Goal: Transaction & Acquisition: Book appointment/travel/reservation

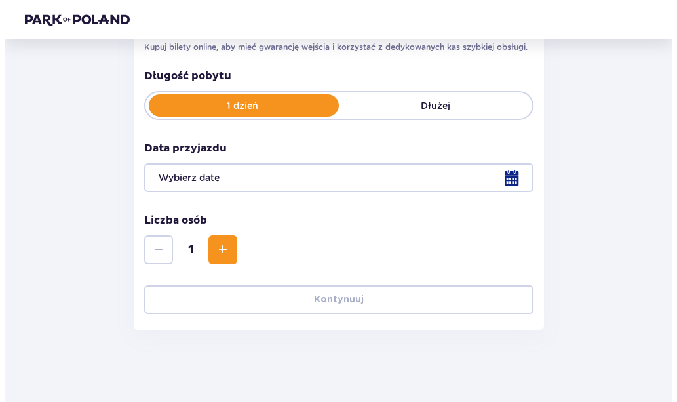
scroll to position [230, 0]
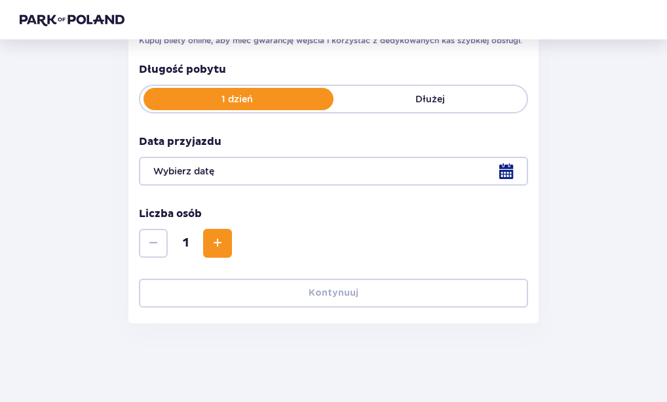
click at [512, 168] on div at bounding box center [333, 171] width 389 height 29
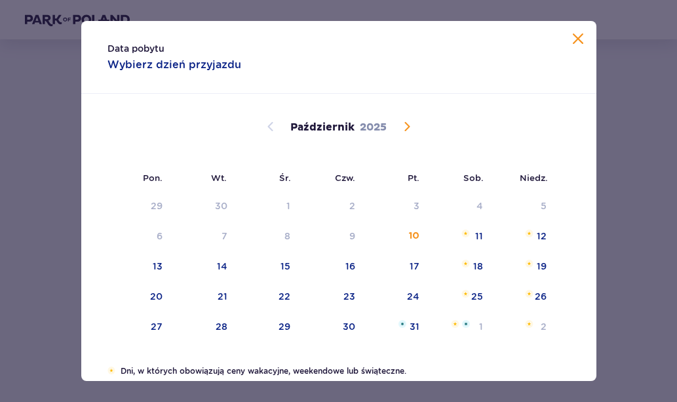
click at [404, 128] on span "Następny miesiąc" at bounding box center [407, 127] width 16 height 16
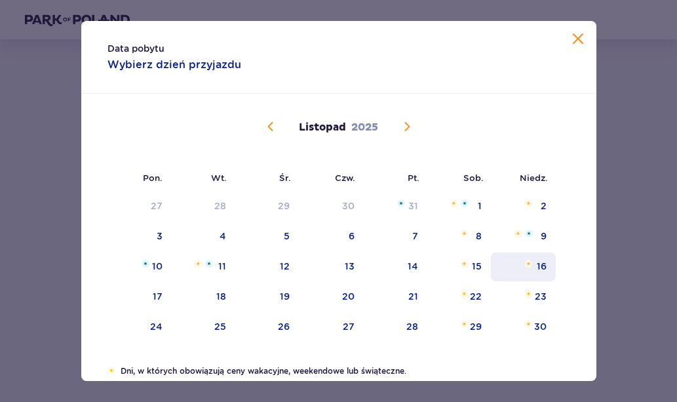
click at [537, 264] on div "16" at bounding box center [542, 265] width 10 height 13
type input "[DATE]"
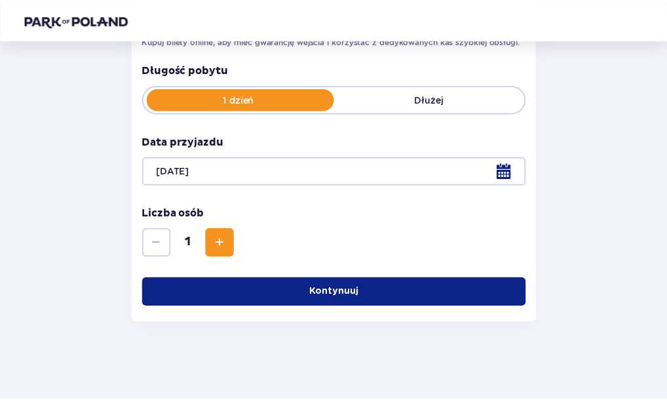
scroll to position [198, 0]
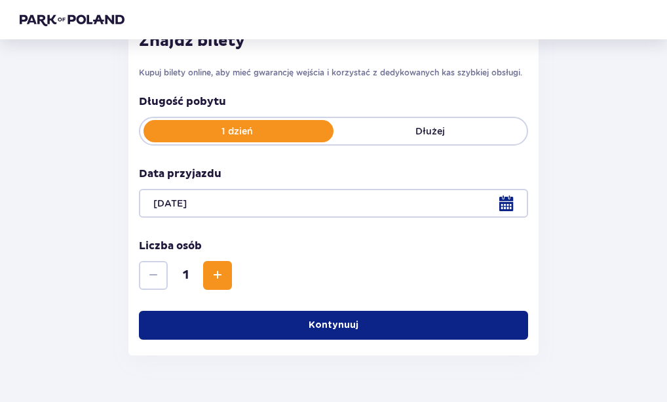
click at [218, 272] on span "Zwiększ" at bounding box center [218, 275] width 16 height 16
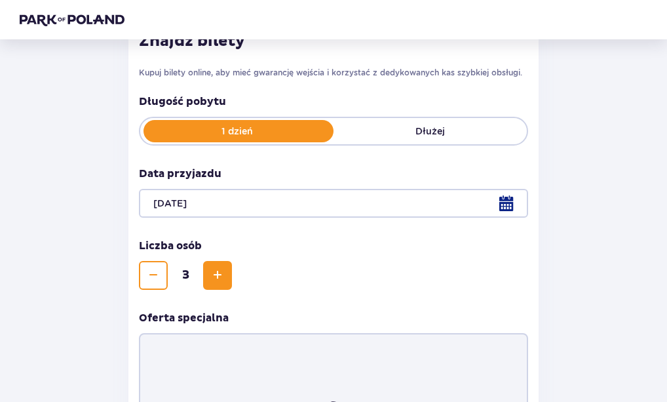
click at [218, 272] on span "Zwiększ" at bounding box center [218, 275] width 16 height 16
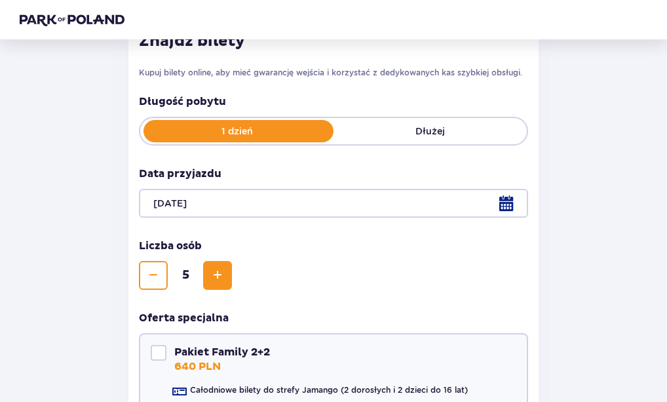
click at [218, 272] on span "Zwiększ" at bounding box center [218, 275] width 16 height 16
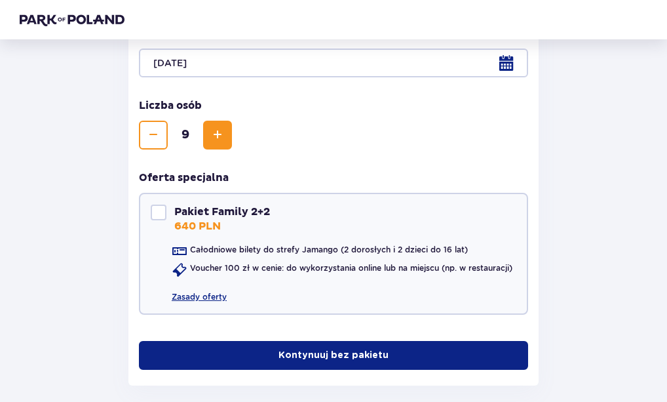
scroll to position [330, 0]
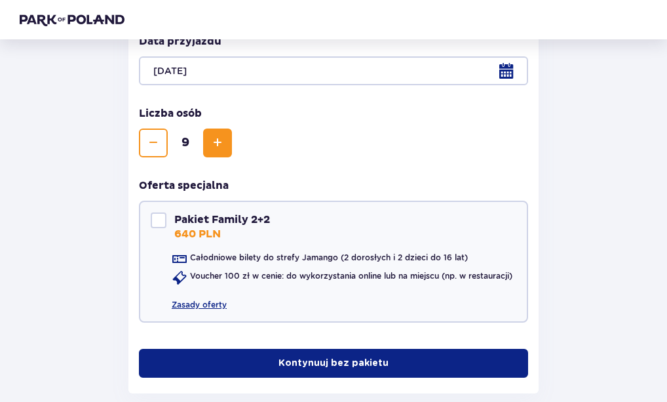
click at [225, 143] on span "Zwiększ" at bounding box center [218, 143] width 16 height 16
click at [154, 147] on span "Zmniejsz" at bounding box center [153, 143] width 16 height 16
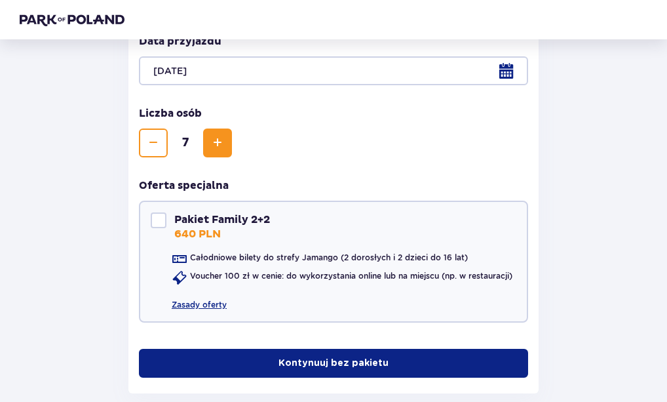
click at [154, 147] on span "Zmniejsz" at bounding box center [153, 143] width 16 height 16
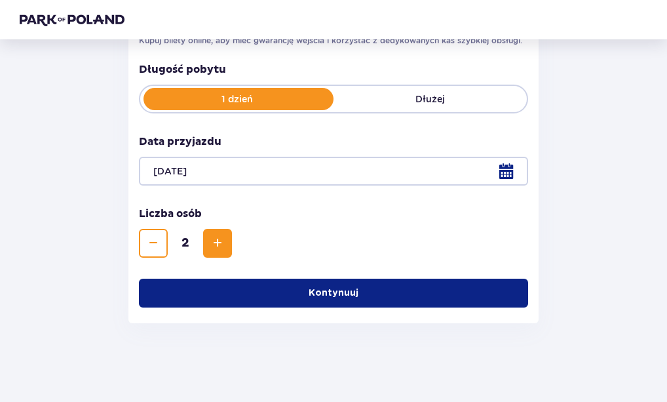
click at [280, 297] on button "Kontynuuj" at bounding box center [333, 292] width 389 height 29
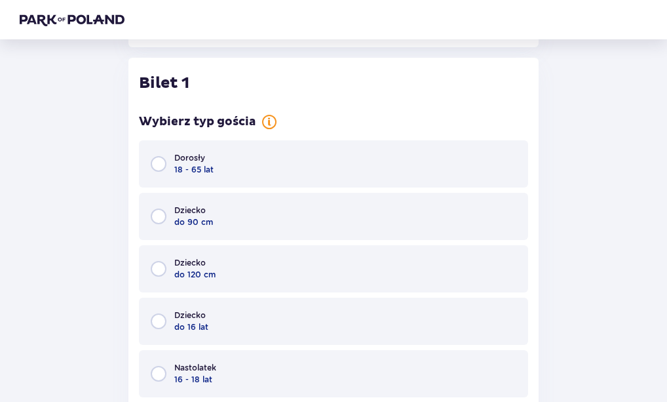
scroll to position [514, 0]
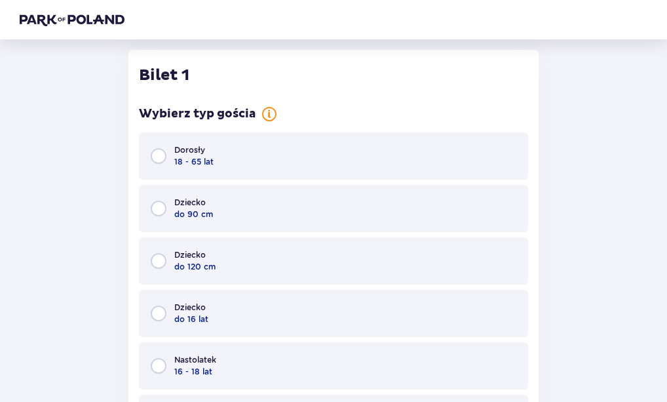
click at [156, 157] on input "radio" at bounding box center [159, 156] width 16 height 16
radio input "true"
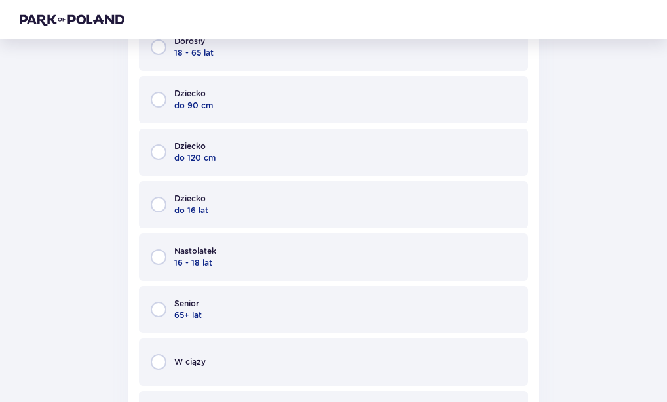
scroll to position [1401, 0]
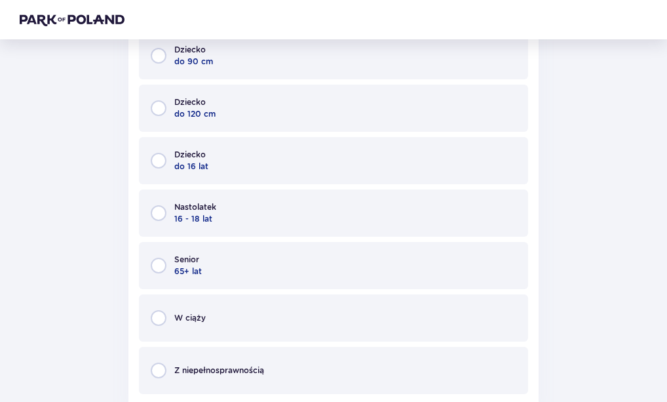
click at [155, 213] on input "radio" at bounding box center [159, 213] width 16 height 16
radio input "true"
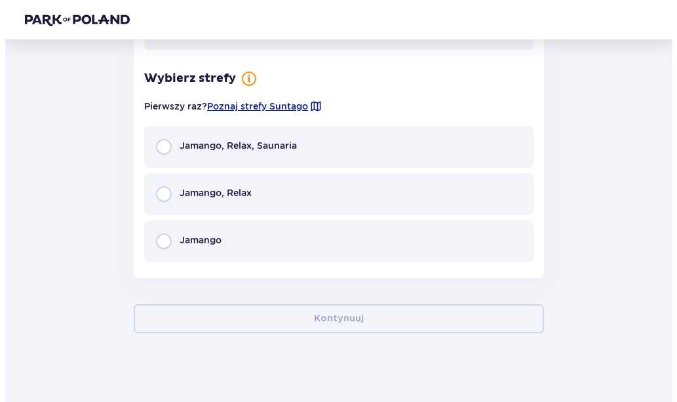
scroll to position [1755, 0]
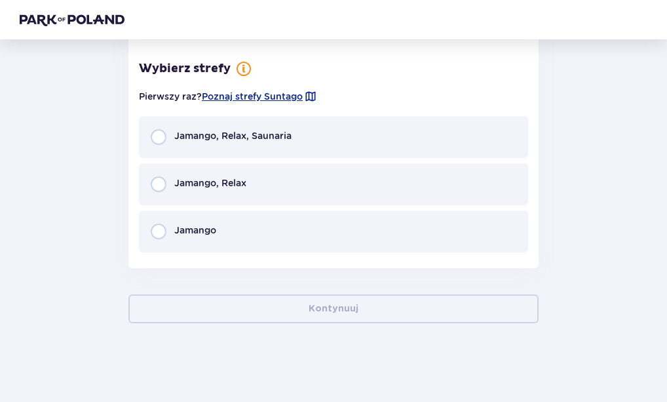
click at [313, 94] on span at bounding box center [310, 96] width 13 height 13
click at [299, 94] on span "Poznaj strefy Suntago" at bounding box center [252, 96] width 101 height 13
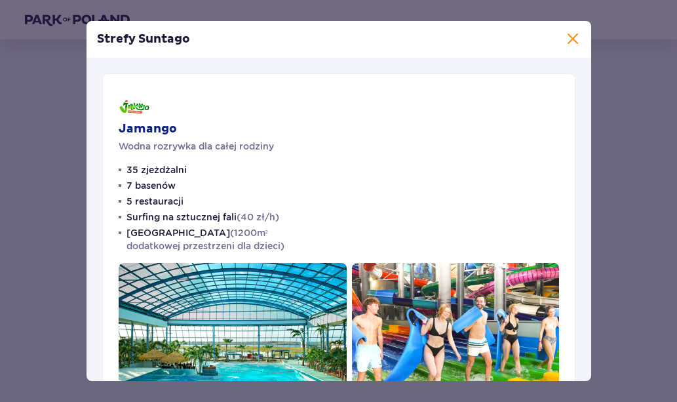
drag, startPoint x: 590, startPoint y: 105, endPoint x: 585, endPoint y: 128, distance: 23.5
click at [585, 128] on div "Strefy Suntago Jamango Wodna rozrywka dla całej rodziny 35 zjeżdżalni 7 basenów…" at bounding box center [338, 201] width 504 height 360
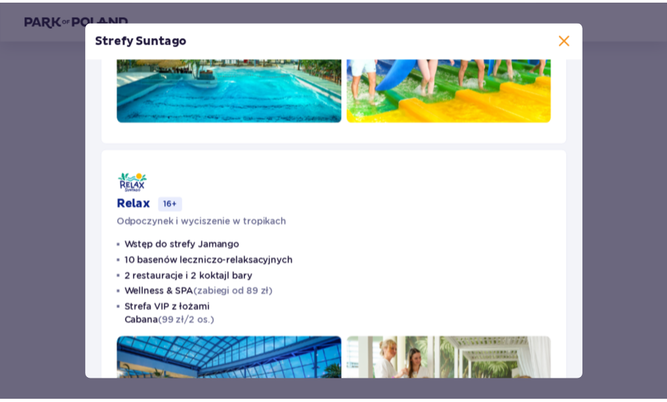
scroll to position [38, 0]
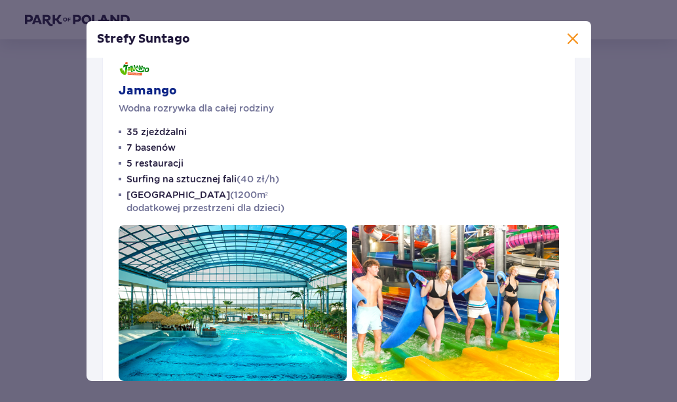
click at [571, 39] on span at bounding box center [573, 39] width 16 height 16
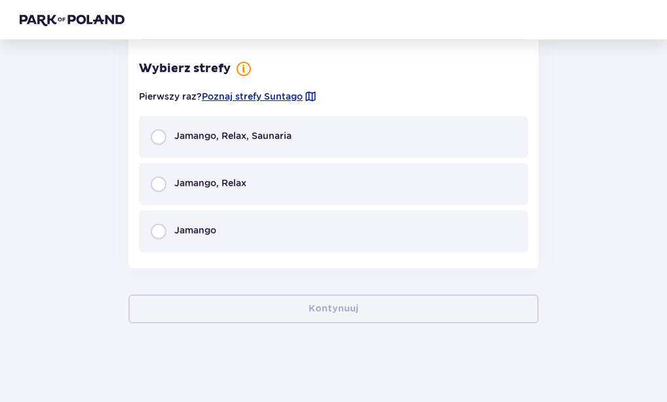
click at [157, 186] on input "radio" at bounding box center [159, 184] width 16 height 16
radio input "true"
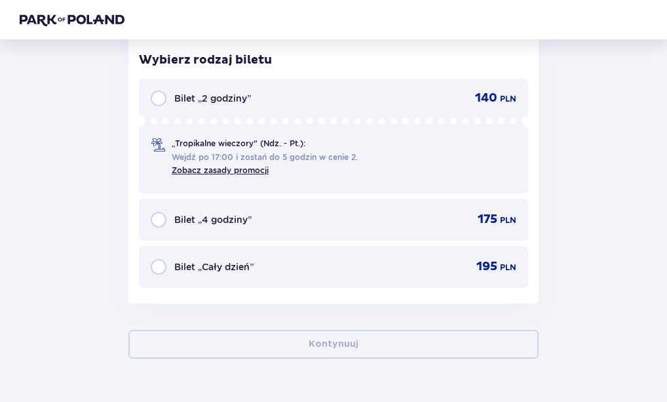
scroll to position [1979, 0]
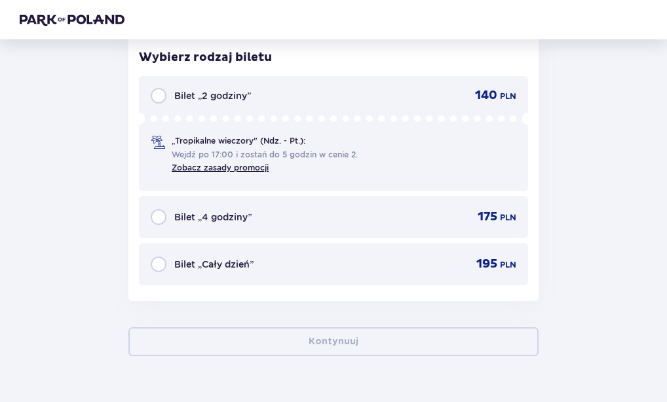
click at [157, 222] on input "radio" at bounding box center [159, 217] width 16 height 16
radio input "true"
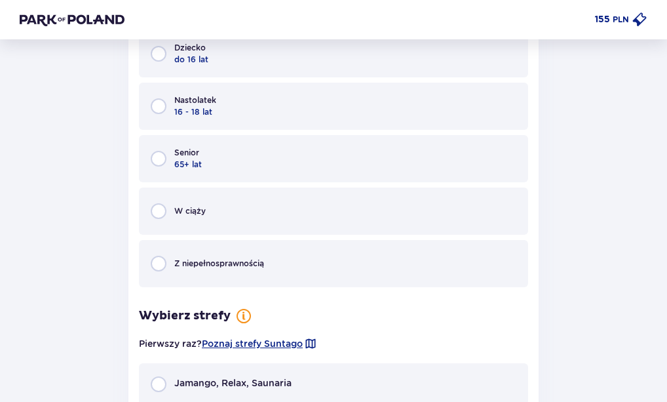
scroll to position [781, 0]
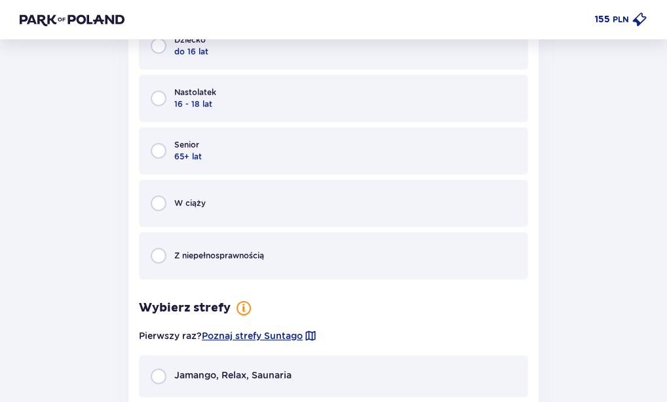
click at [157, 96] on input "radio" at bounding box center [159, 98] width 16 height 16
radio input "true"
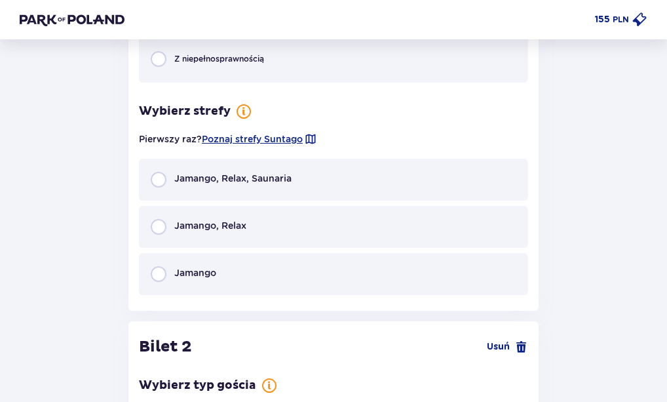
scroll to position [1006, 0]
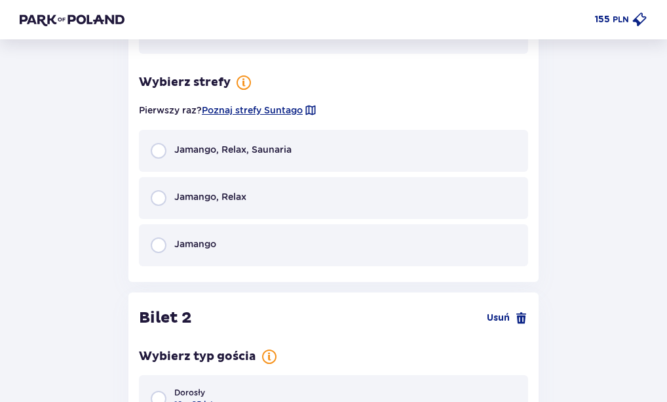
click at [159, 199] on input "radio" at bounding box center [159, 198] width 16 height 16
radio input "true"
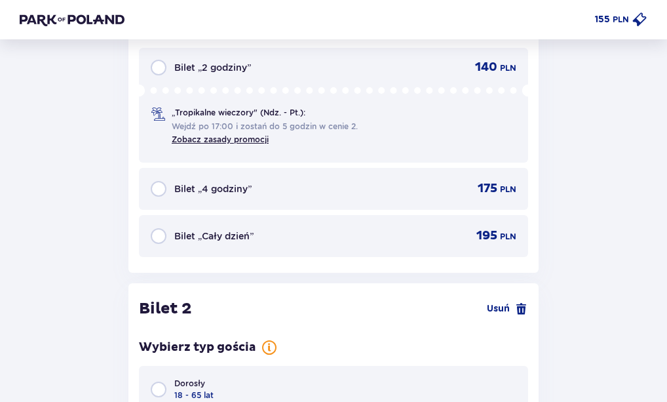
scroll to position [1322, 0]
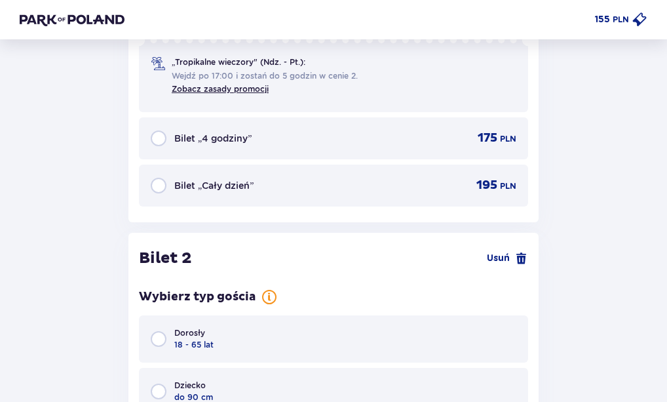
click at [225, 132] on span "Bilet „4 godziny”" at bounding box center [212, 138] width 77 height 13
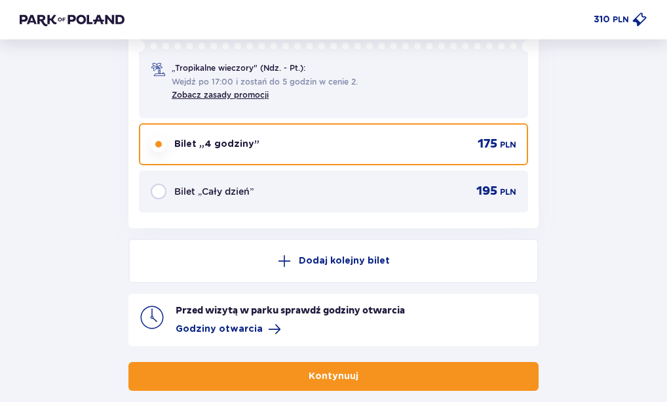
scroll to position [2375, 0]
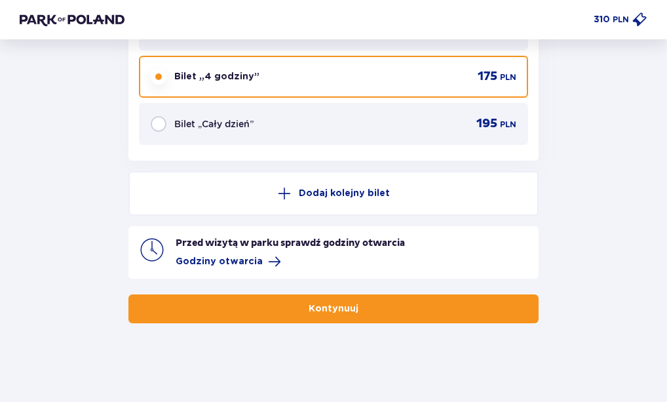
click at [345, 311] on p "Kontynuuj" at bounding box center [334, 308] width 50 height 13
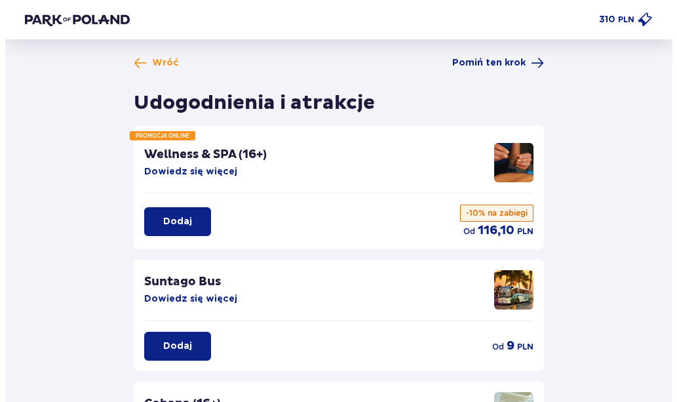
scroll to position [5, 0]
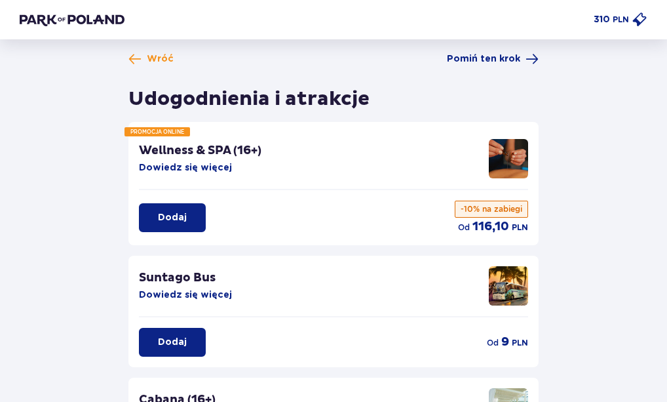
drag, startPoint x: 187, startPoint y: 287, endPoint x: 188, endPoint y: 296, distance: 9.2
click at [188, 296] on div "Suntago Bus Dowiedz się więcej" at bounding box center [185, 285] width 93 height 31
click at [188, 296] on button "Dowiedz się więcej" at bounding box center [185, 294] width 93 height 13
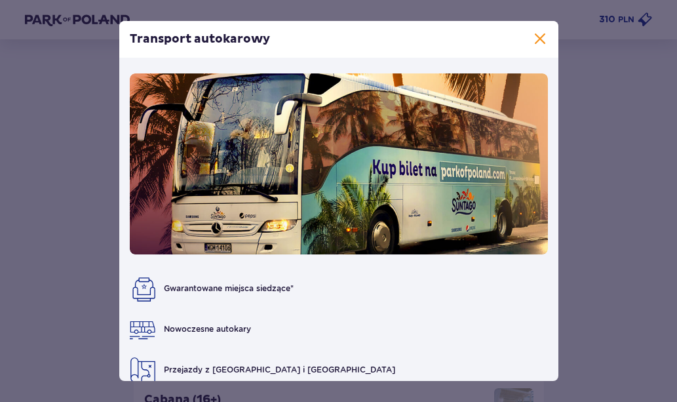
click at [537, 33] on span at bounding box center [540, 39] width 16 height 16
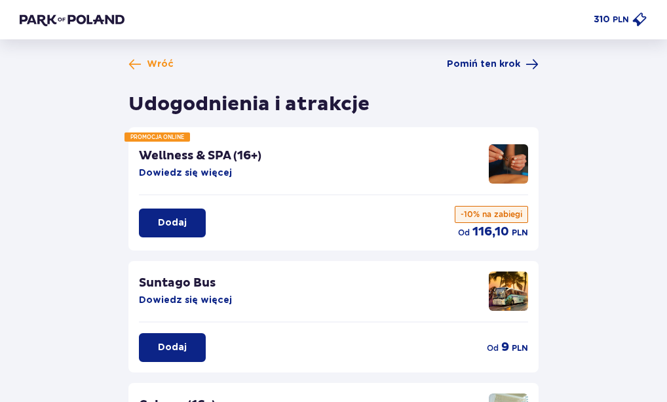
click at [193, 341] on button "Dodaj" at bounding box center [172, 347] width 67 height 29
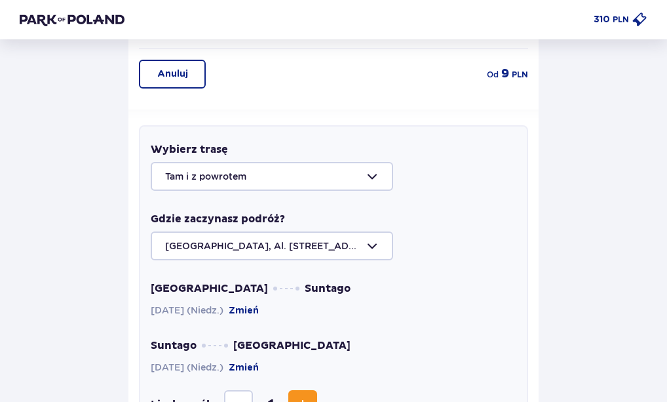
scroll to position [349, 0]
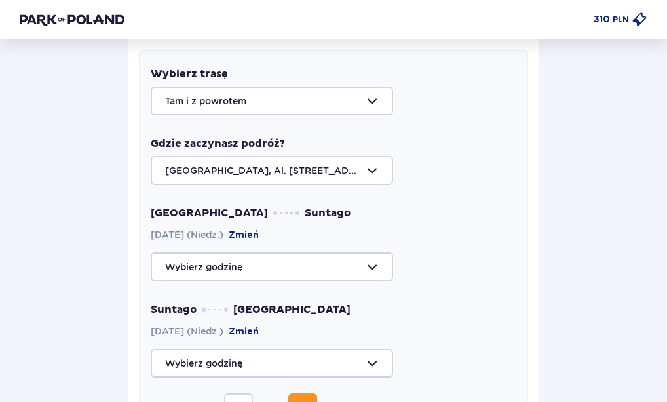
click at [376, 272] on div at bounding box center [334, 266] width 366 height 29
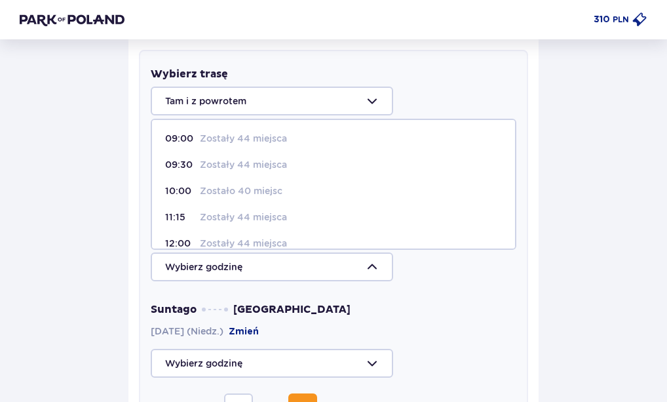
scroll to position [0, 0]
click at [263, 193] on p "Zostało 40 miejsc" at bounding box center [241, 191] width 83 height 13
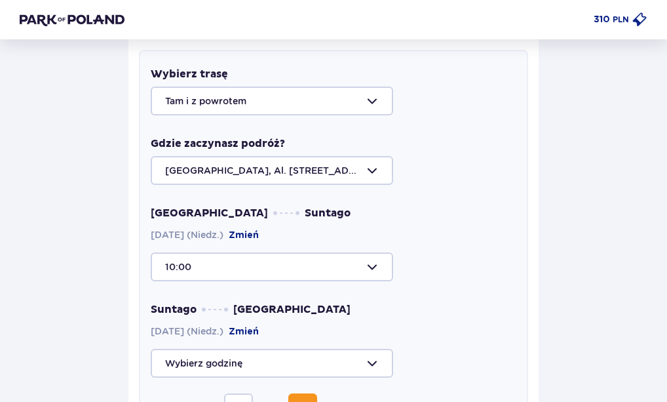
click at [371, 274] on div at bounding box center [334, 266] width 366 height 29
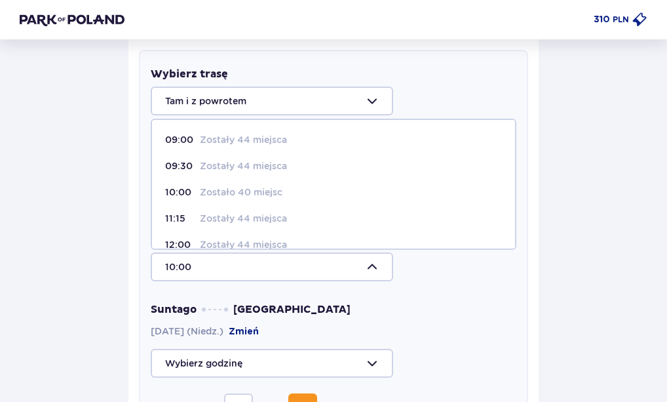
click at [262, 216] on p "Zostały 44 miejsca" at bounding box center [243, 218] width 87 height 13
type input "11:15"
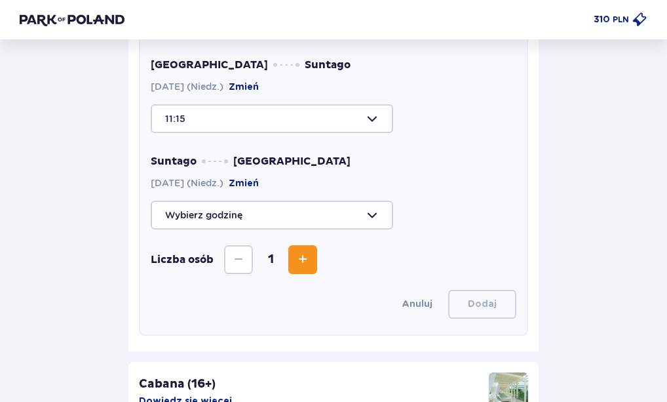
scroll to position [523, 0]
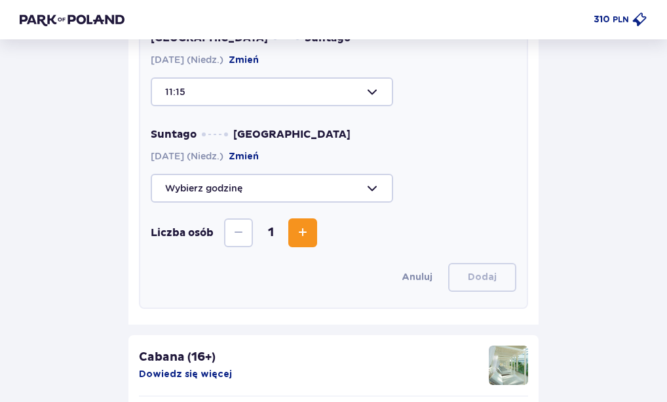
click at [375, 193] on div at bounding box center [334, 188] width 366 height 29
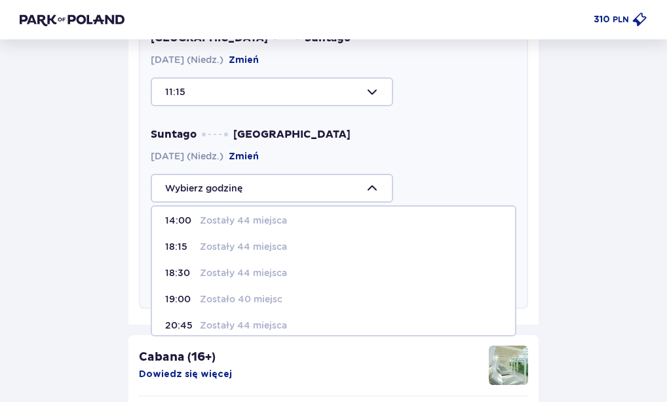
scroll to position [8, 0]
click at [251, 242] on p "Zostały 44 miejsca" at bounding box center [243, 244] width 87 height 13
type input "18:15"
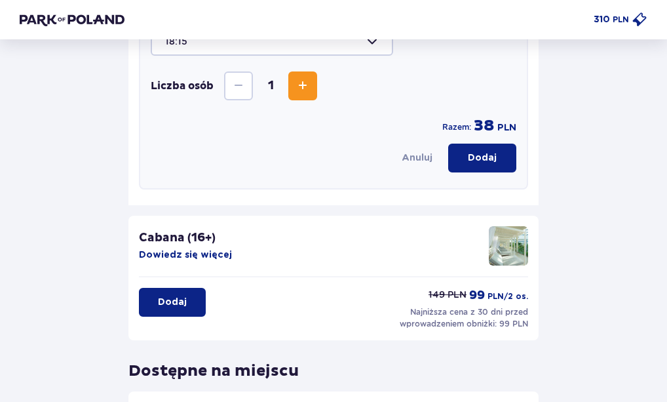
scroll to position [0, 0]
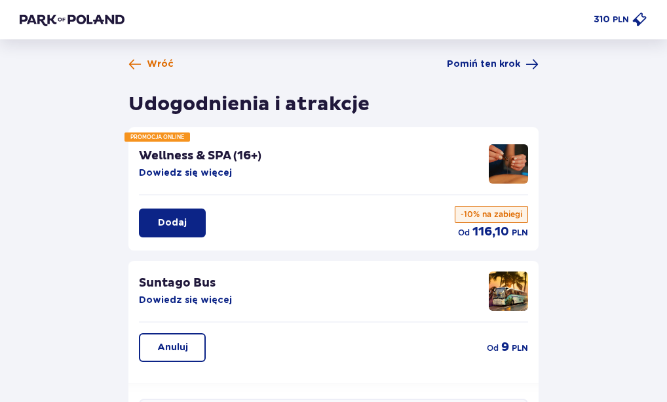
click at [141, 61] on span at bounding box center [134, 64] width 13 height 13
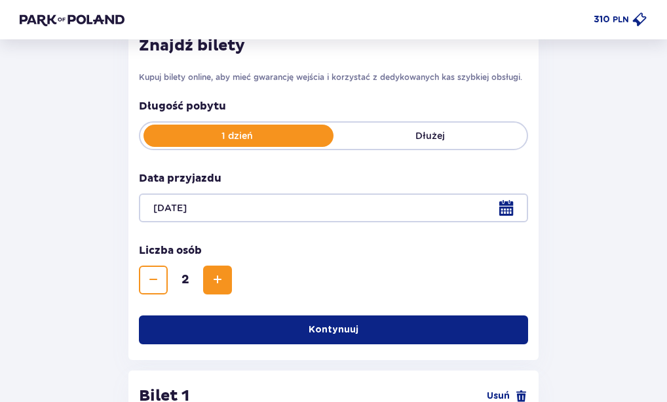
scroll to position [198, 0]
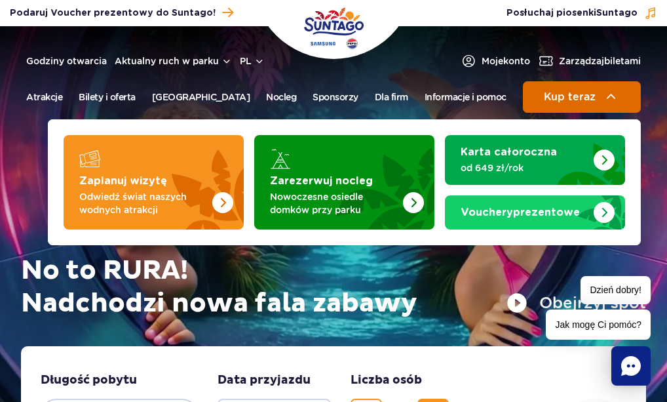
click at [542, 109] on button "Kup teraz" at bounding box center [582, 96] width 118 height 31
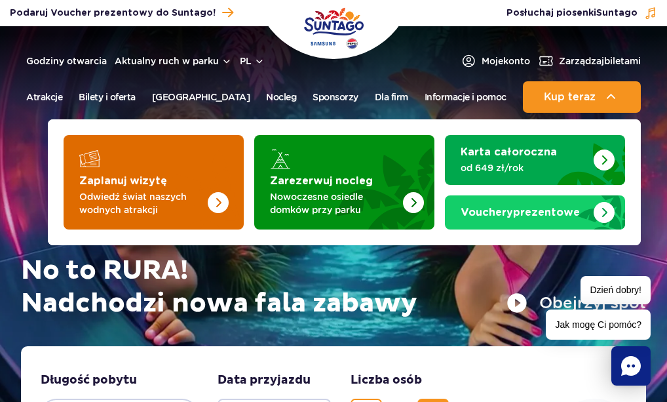
click at [158, 183] on strong "Zaplanuj wizytę" at bounding box center [123, 181] width 88 height 10
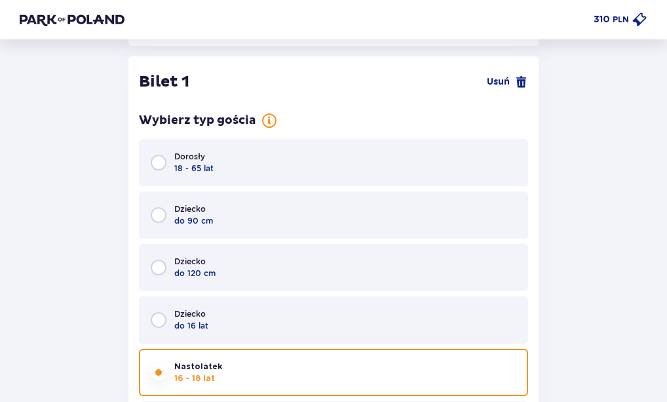
scroll to position [536, 0]
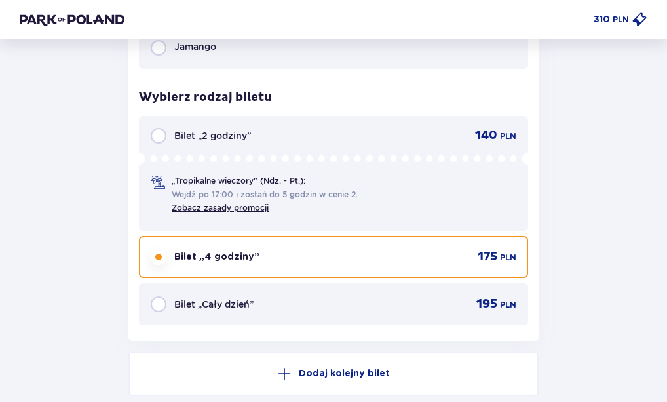
scroll to position [1988, 0]
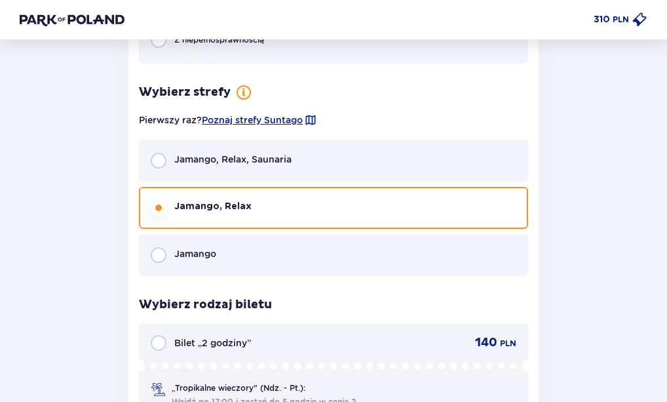
click at [162, 252] on input "radio" at bounding box center [159, 255] width 16 height 16
radio input "true"
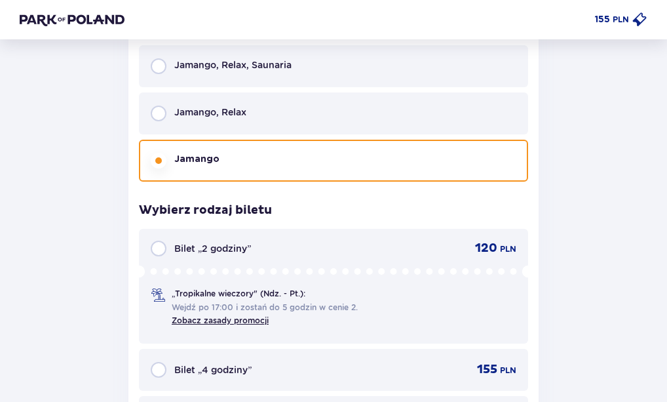
scroll to position [2077, 0]
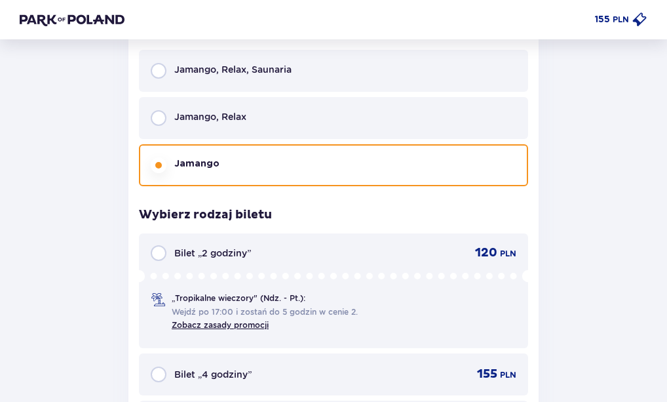
click at [162, 119] on input "radio" at bounding box center [159, 118] width 16 height 16
radio input "true"
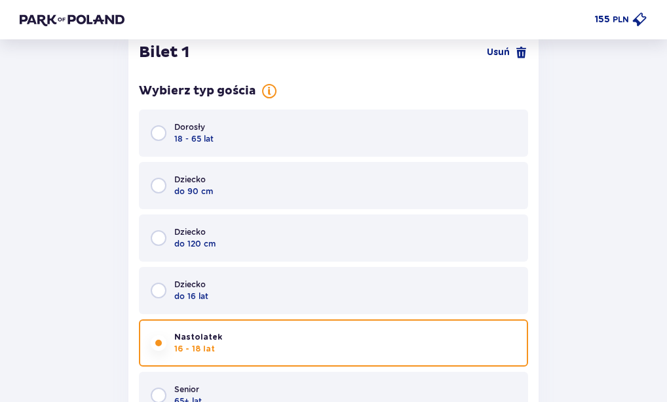
scroll to position [0, 0]
